Goal: Check status: Check status

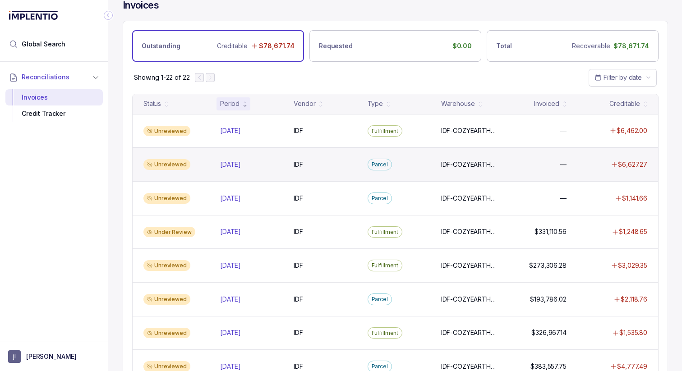
scroll to position [7, 0]
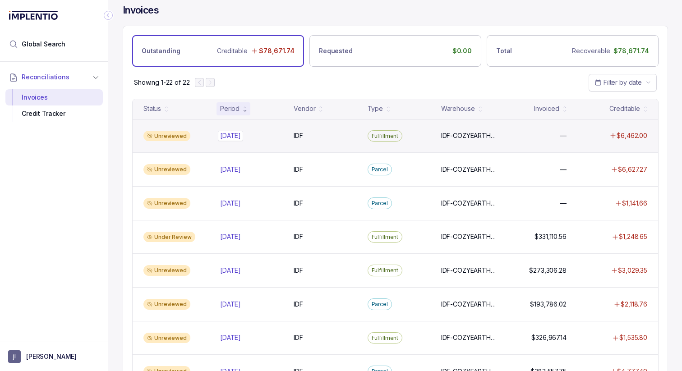
click at [236, 135] on p "[DATE]" at bounding box center [230, 136] width 25 height 10
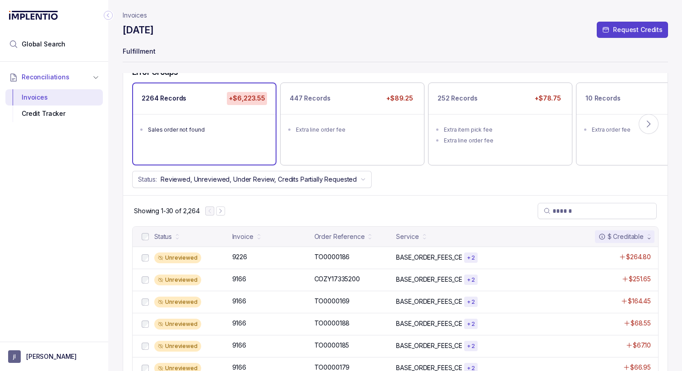
scroll to position [60, 0]
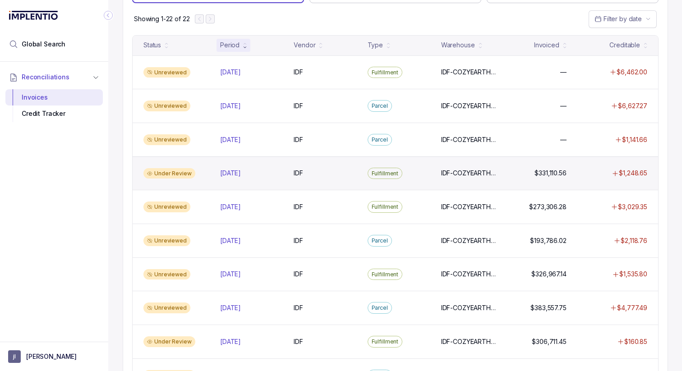
scroll to position [72, 0]
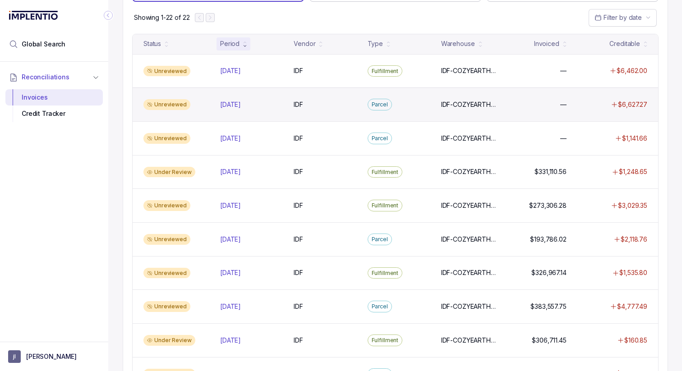
click at [222, 112] on div "Unreviewed [DATE] [DATE] IDF IDF Parcel IDF-COZYEARTH-[GEOGRAPHIC_DATA], IDF-CO…" at bounding box center [396, 105] width 526 height 34
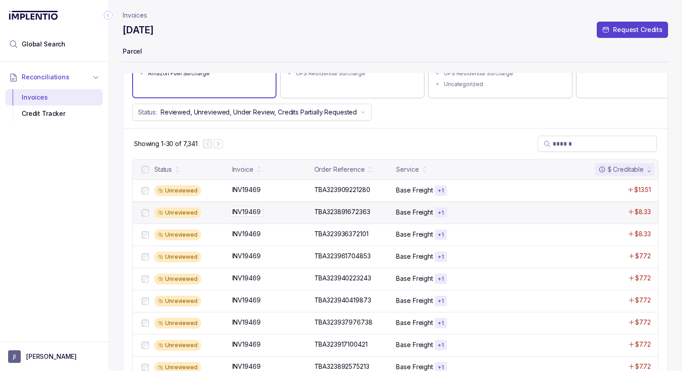
scroll to position [130, 0]
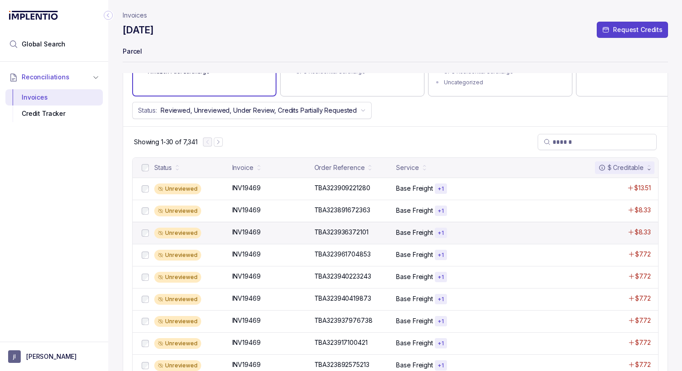
click at [278, 226] on div "Unreviewed INV19469 INV19469 TBA323936372101 TBA323936372101 Base Freight + 1 $…" at bounding box center [396, 233] width 526 height 22
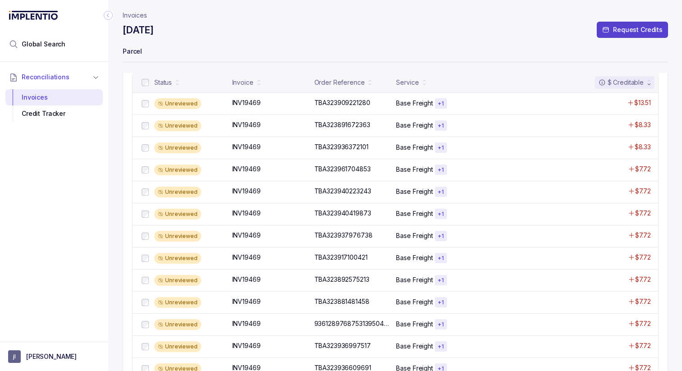
scroll to position [216, 0]
